Goal: Transaction & Acquisition: Download file/media

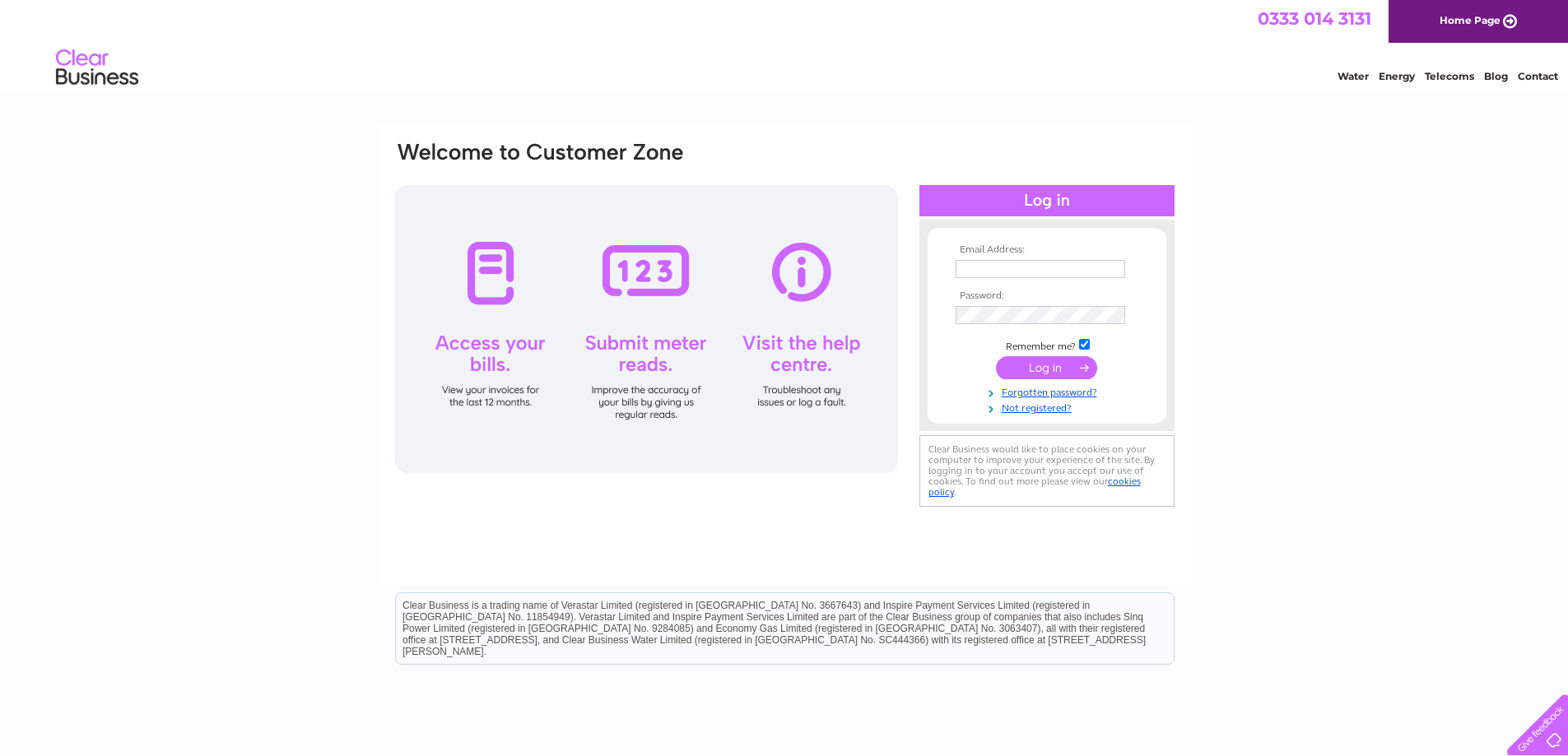
type input "accounts@kpir.co.uk"
click at [1055, 367] on input "submit" at bounding box center [1046, 368] width 102 height 23
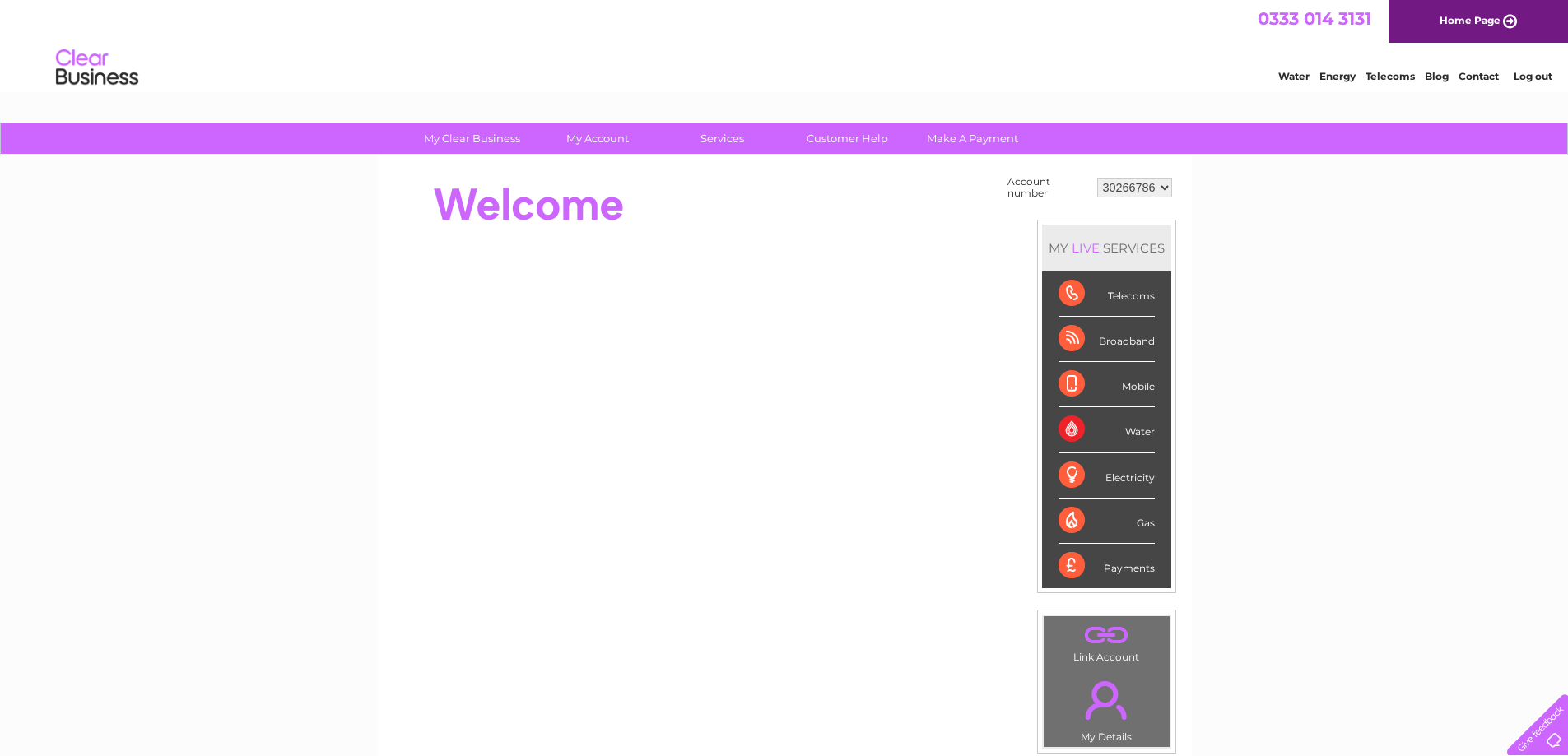
click at [1126, 192] on select "30266786 30300754" at bounding box center [1134, 187] width 75 height 20
select select "30300754"
click at [1097, 177] on select "30266786 30300754" at bounding box center [1134, 187] width 75 height 20
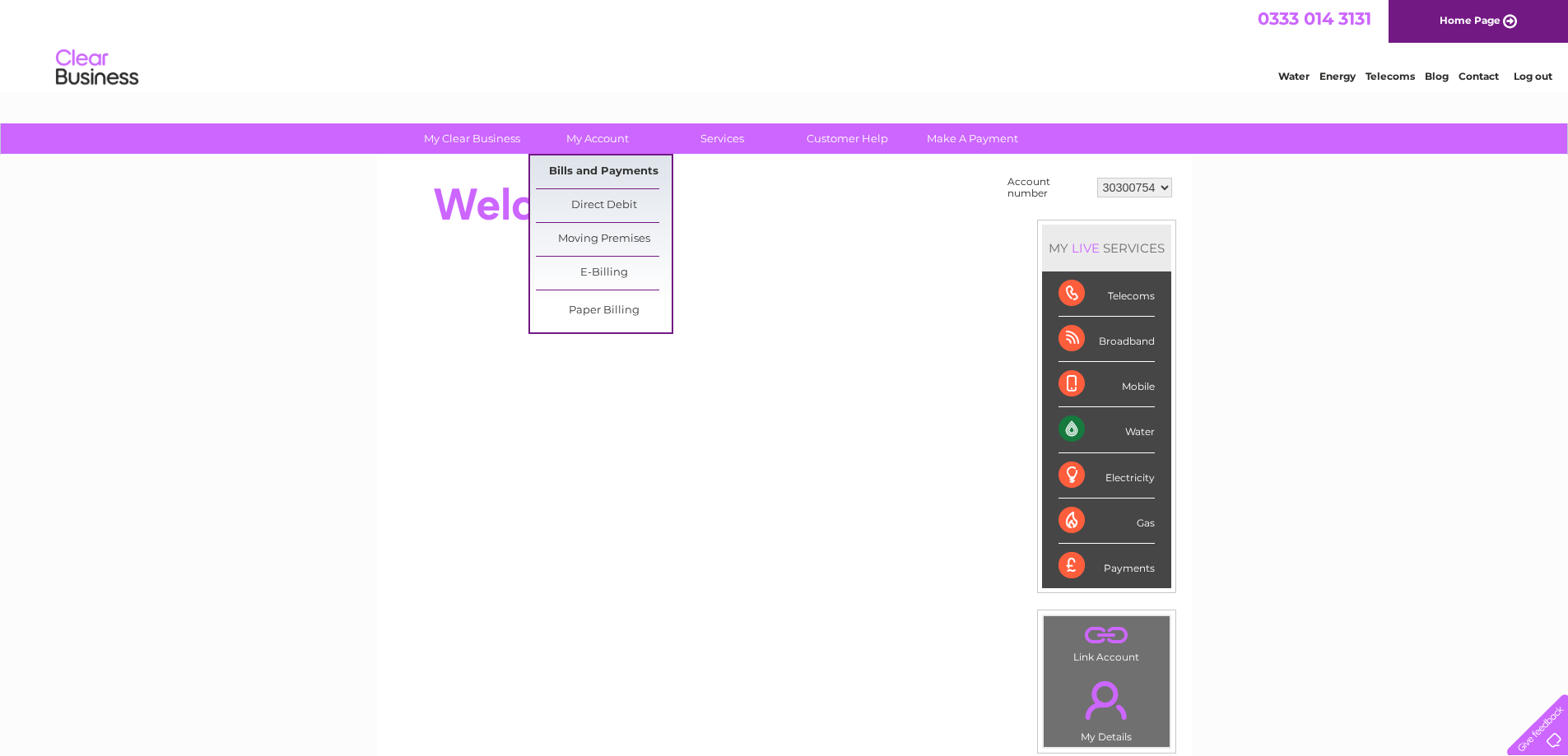
click at [597, 176] on link "Bills and Payments" at bounding box center [603, 172] width 136 height 33
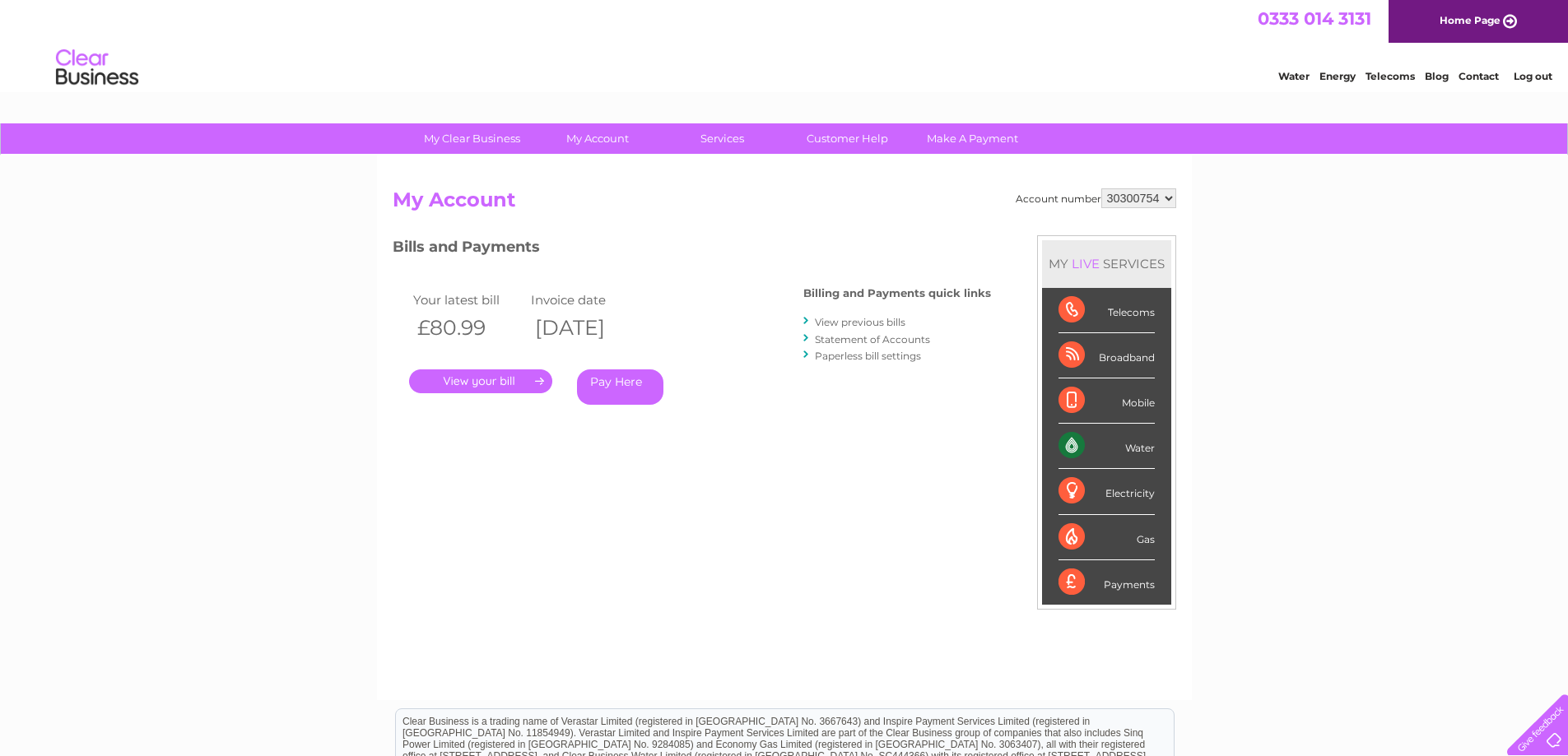
click at [479, 385] on link "." at bounding box center [481, 381] width 144 height 24
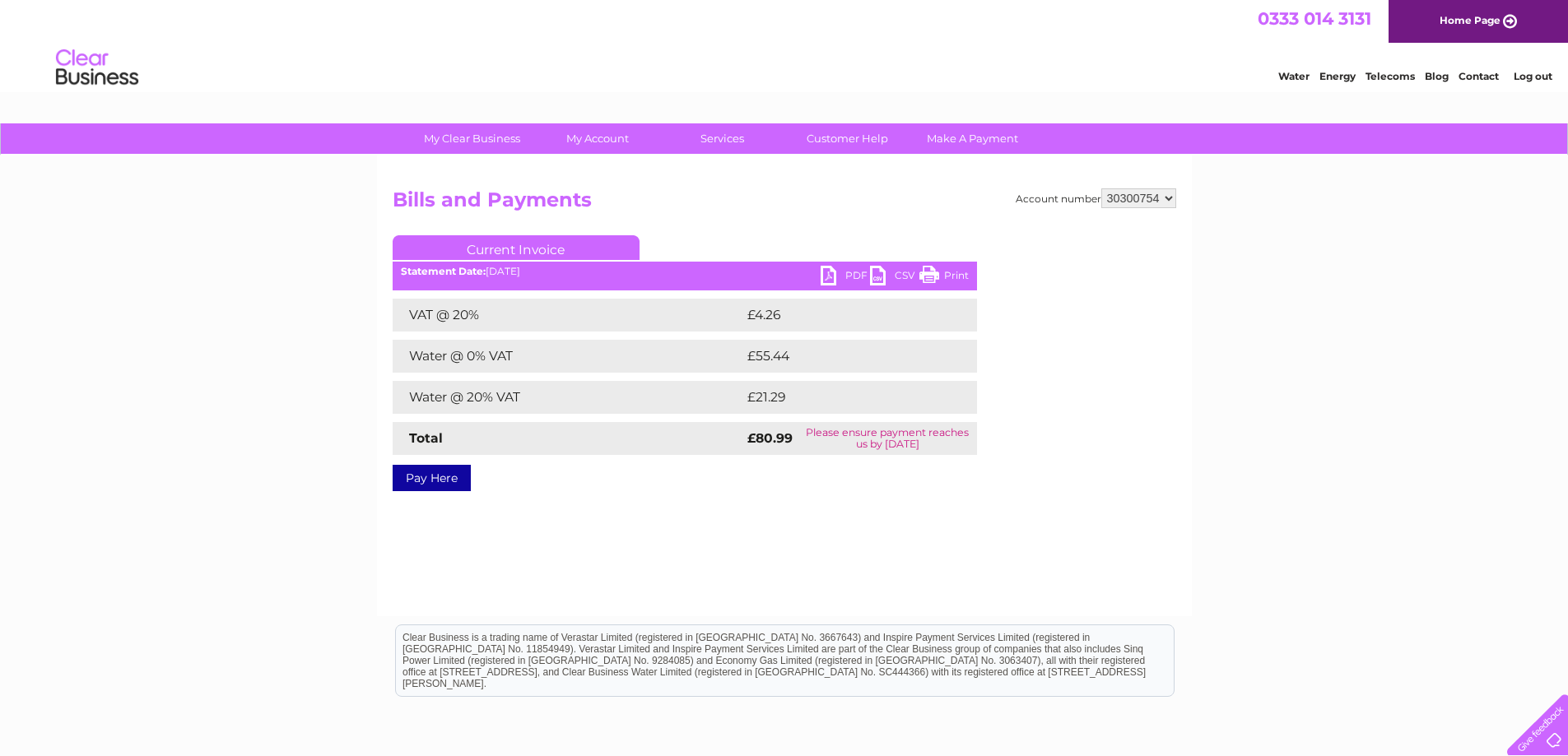
click at [884, 281] on link "CSV" at bounding box center [895, 277] width 50 height 24
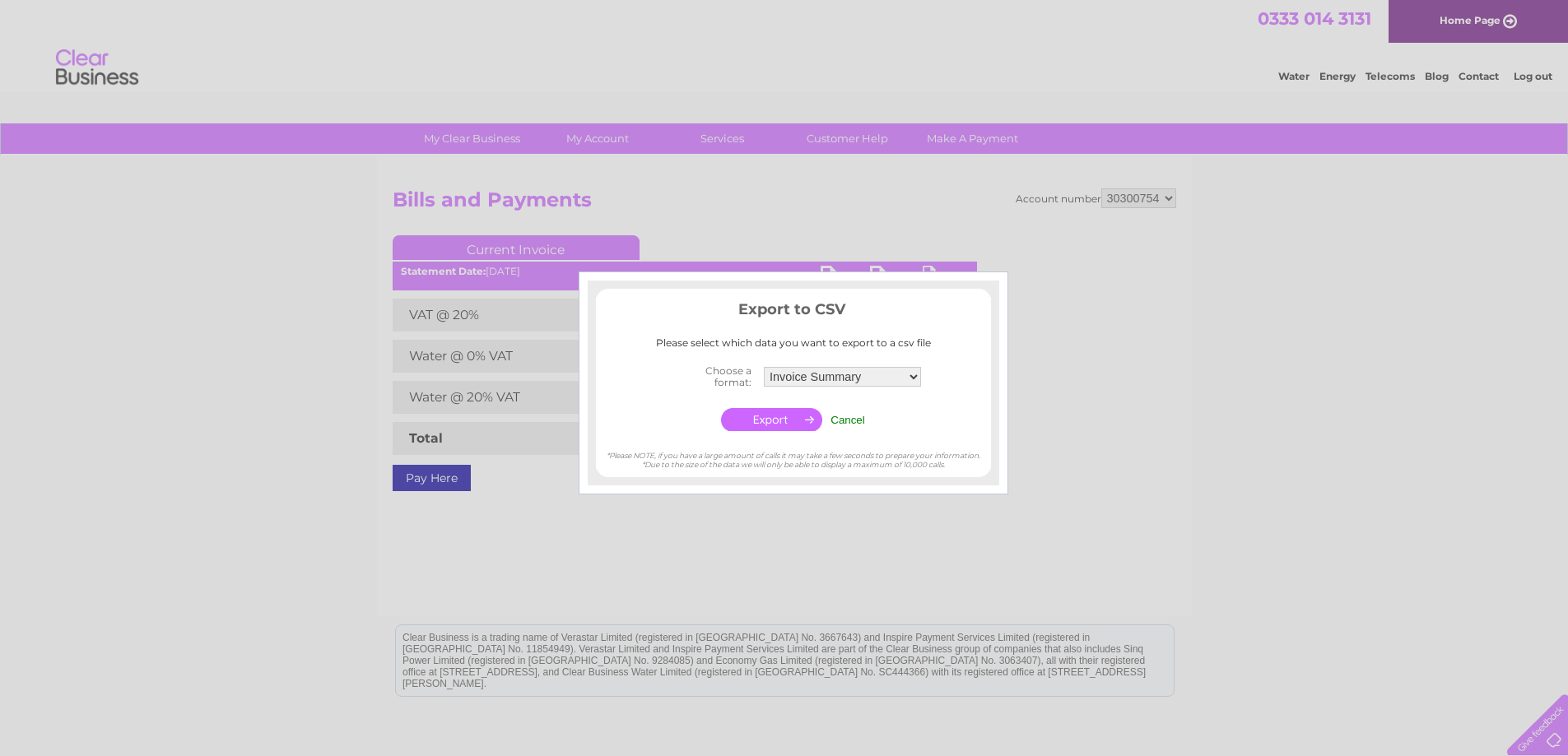
click at [780, 416] on input "button" at bounding box center [772, 420] width 102 height 23
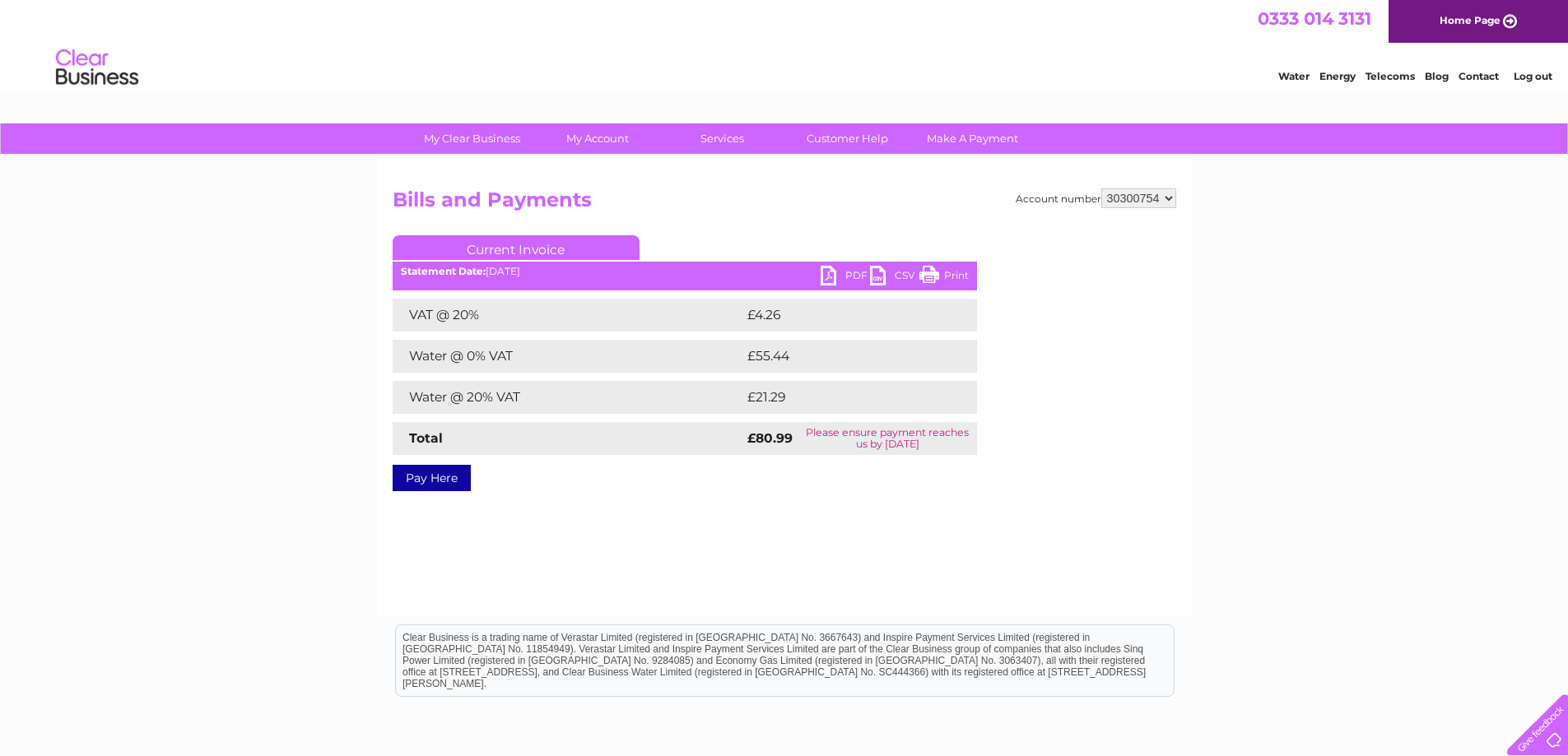
click at [829, 280] on link "PDF" at bounding box center [845, 277] width 50 height 24
